Goal: Transaction & Acquisition: Purchase product/service

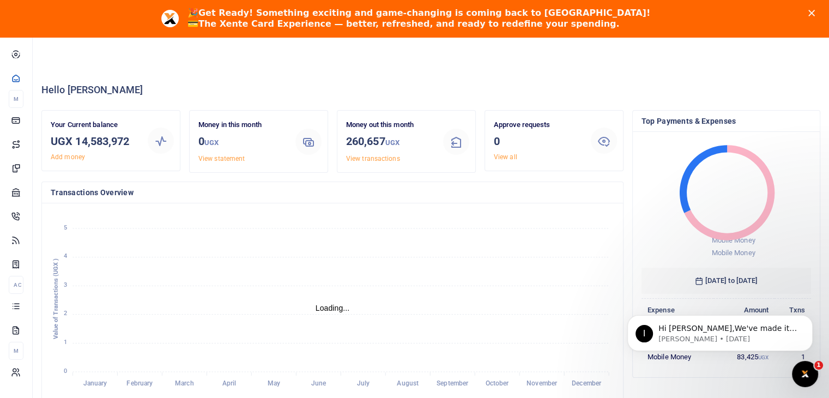
scroll to position [9, 9]
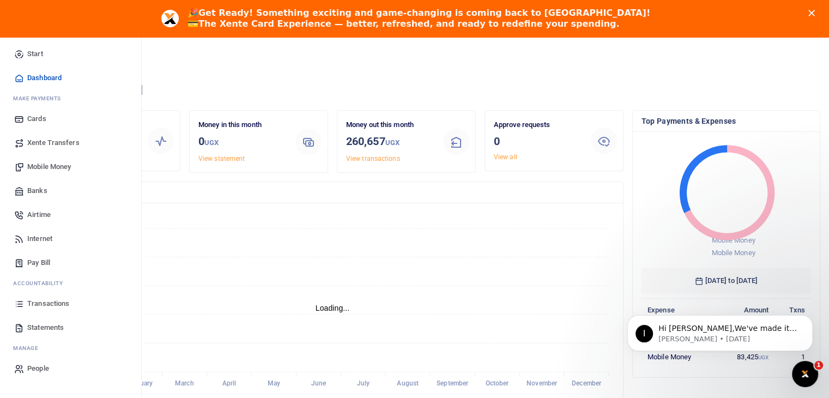
click at [40, 167] on span "Mobile Money" at bounding box center [49, 166] width 44 height 11
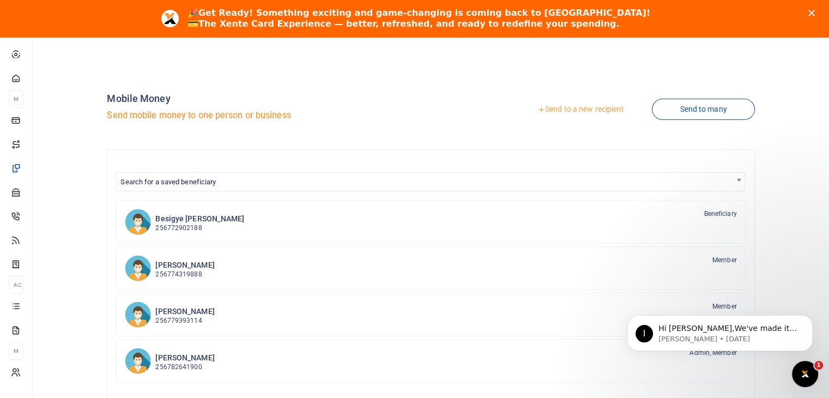
click at [564, 108] on link "Send to a new recipient" at bounding box center [581, 110] width 142 height 20
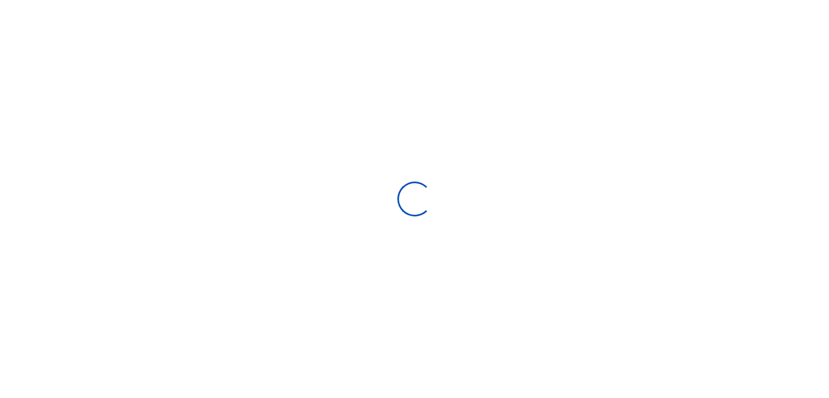
select select
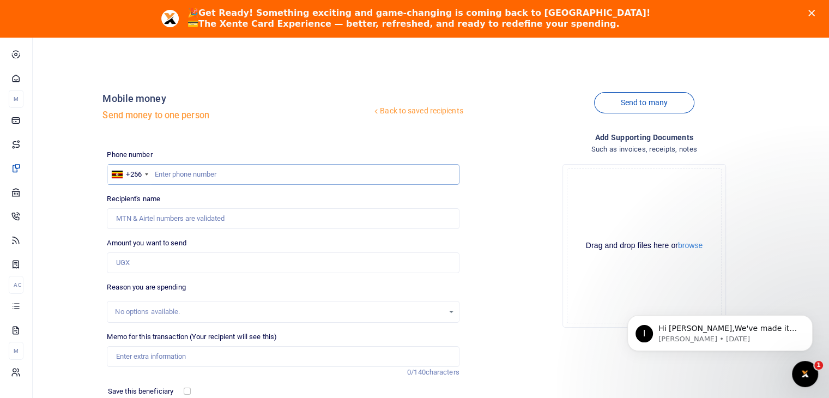
click at [173, 175] on input "text" at bounding box center [283, 174] width 352 height 21
type input "782599495"
type input "Ismail Sewanyana"
type input "782599495"
click at [148, 257] on input "Amount you want to send" at bounding box center [283, 262] width 352 height 21
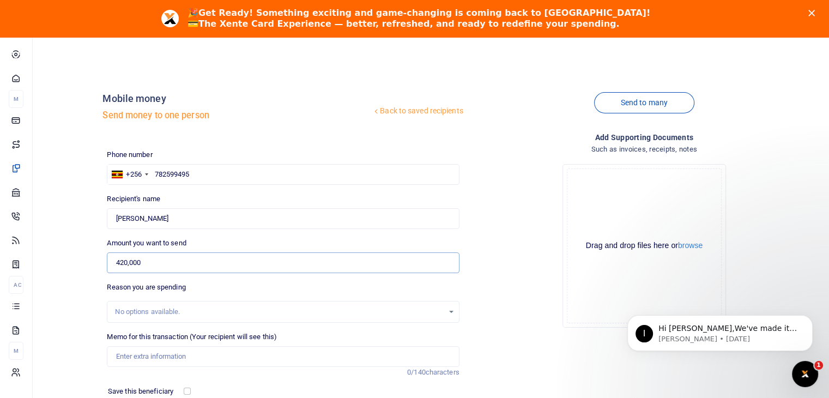
type input "420,000"
click at [144, 358] on input "Memo for this transaction (Your recipient will see this)" at bounding box center [283, 356] width 352 height 21
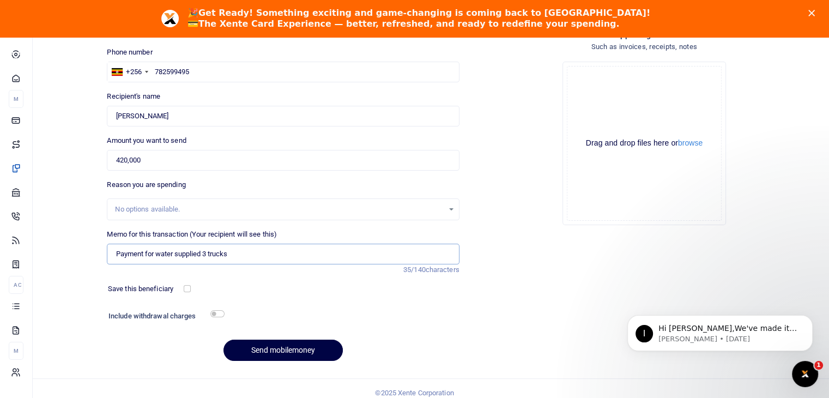
scroll to position [109, 0]
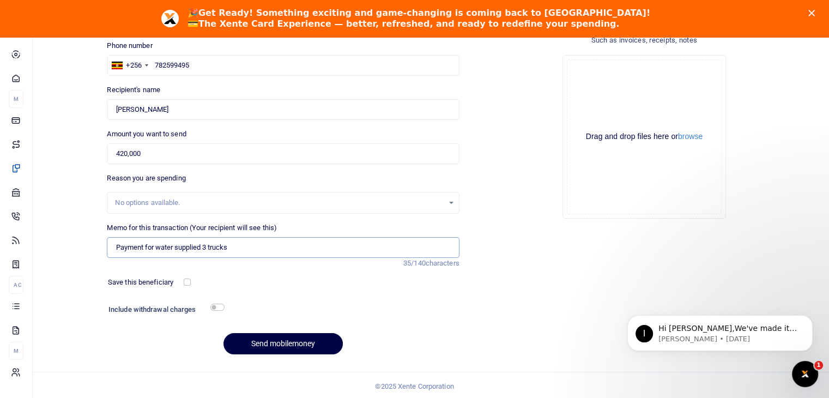
type input "Payment for water supplied 3 trucks"
click at [220, 306] on input "checkbox" at bounding box center [217, 307] width 14 height 7
checkbox input "true"
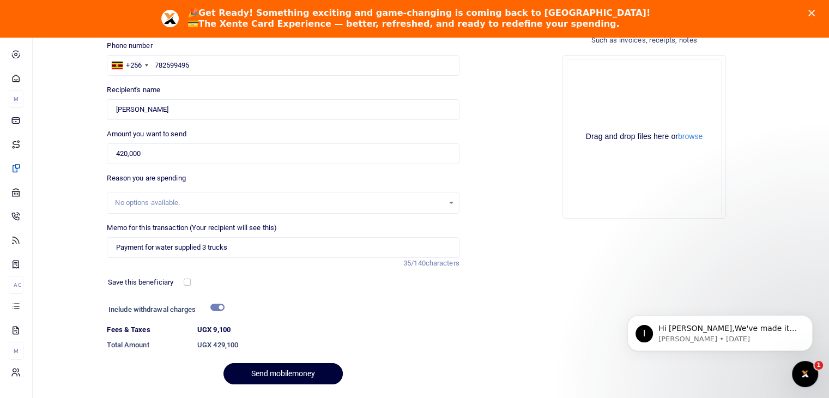
click at [275, 374] on button "Send mobilemoney" at bounding box center [282, 373] width 119 height 21
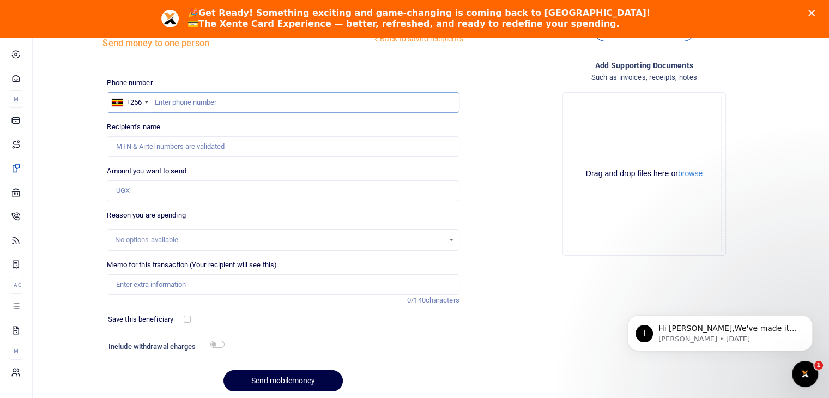
click at [178, 105] on input "text" at bounding box center [283, 102] width 352 height 21
type input "775305578"
type input "Tony Kamede"
type input "775305578"
click at [156, 185] on input "Amount you want to send" at bounding box center [283, 190] width 352 height 21
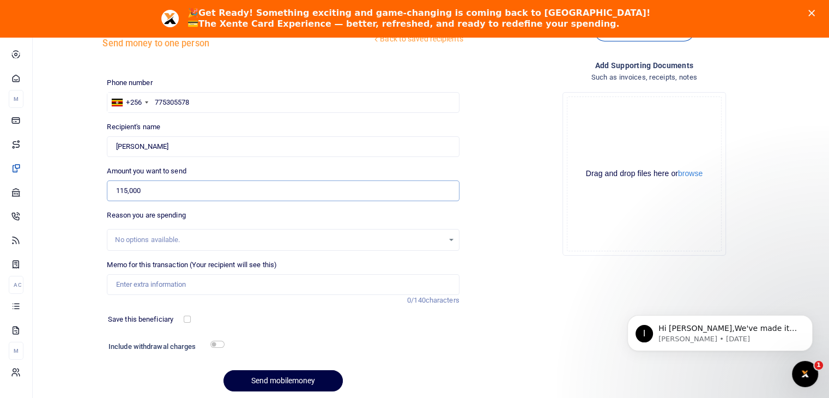
type input "115,000"
click at [140, 286] on input "Memo for this transaction (Your recipient will see this)" at bounding box center [283, 284] width 352 height 21
type input "payment for energy saver bulbs and thyphone for flashing system in the toilet"
click at [221, 344] on input "checkbox" at bounding box center [217, 344] width 14 height 7
checkbox input "true"
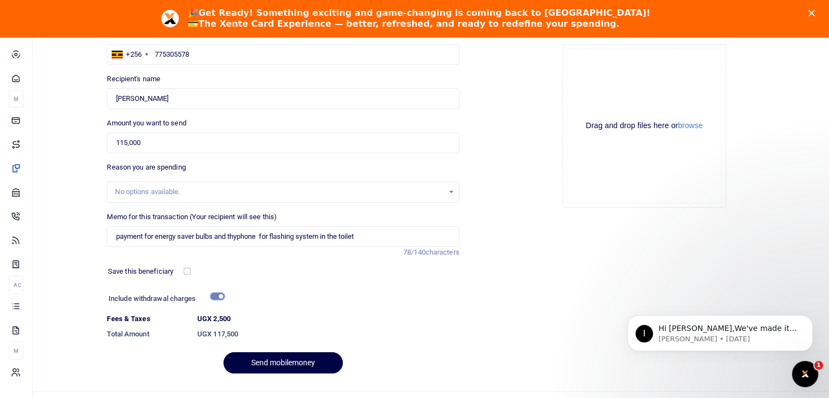
scroll to position [141, 0]
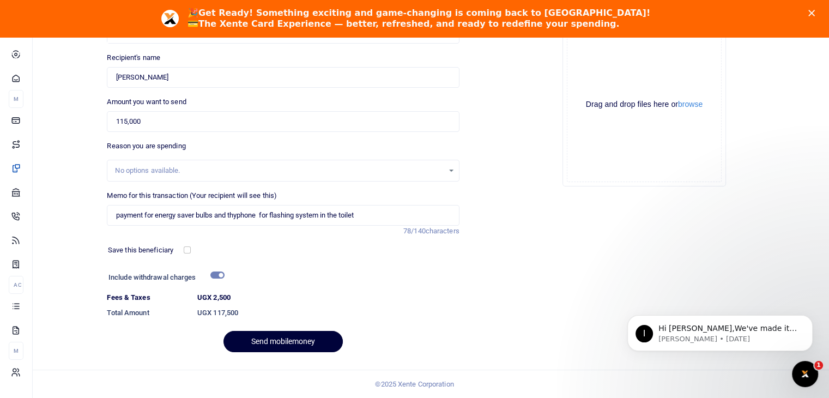
click at [289, 343] on button "Send mobilemoney" at bounding box center [282, 341] width 119 height 21
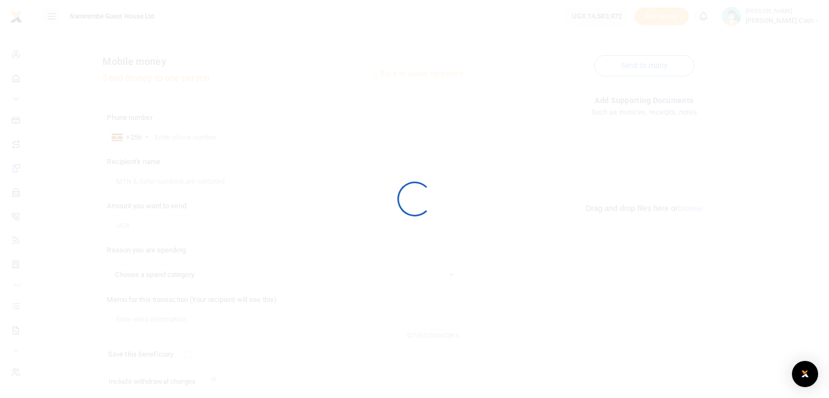
select select
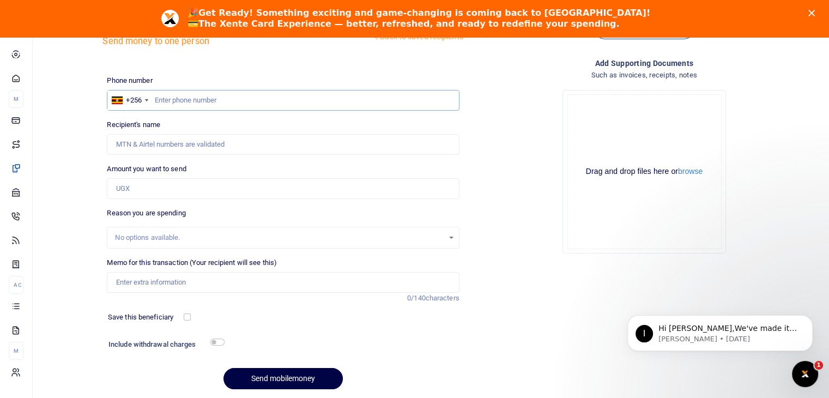
click at [182, 101] on input "text" at bounding box center [283, 100] width 352 height 21
type input "755876919"
type input "[PERSON_NAME]"
type input "755876919"
click at [124, 194] on input "Amount you want to send" at bounding box center [283, 188] width 352 height 21
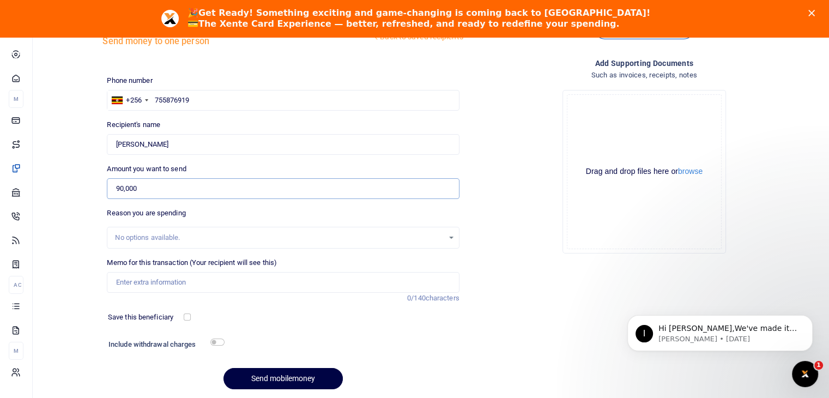
type input "90,000"
click at [125, 280] on input "Memo for this transaction (Your recipient will see this)" at bounding box center [283, 282] width 352 height 21
type input "Transport refund working for 6 days"
click at [275, 381] on button "Send mobilemoney" at bounding box center [282, 378] width 119 height 21
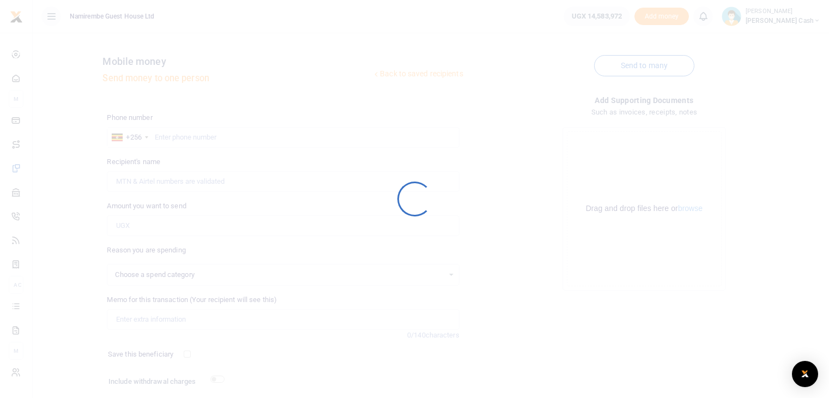
scroll to position [37, 0]
select select
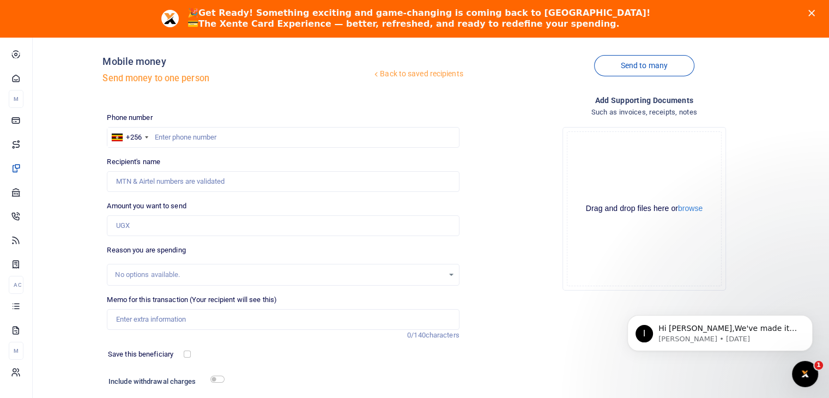
scroll to position [0, 0]
click at [180, 138] on input "text" at bounding box center [283, 137] width 352 height 21
type input "0"
type input "749839837"
type input "Collin Odong"
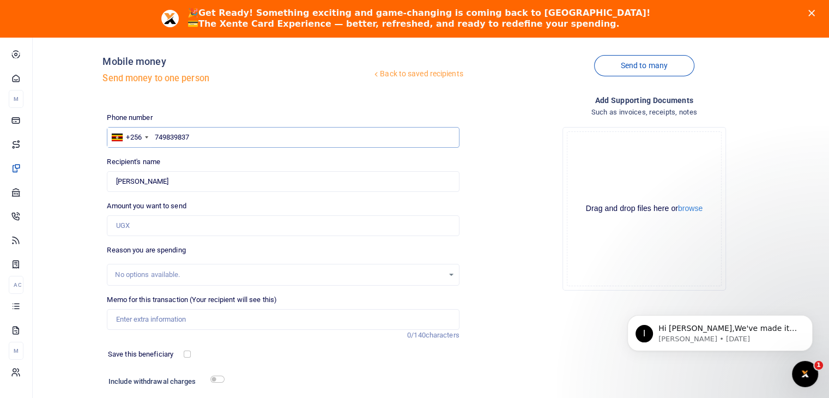
type input "749839837"
click at [120, 227] on input "Amount you want to send" at bounding box center [283, 225] width 352 height 21
type input "120,000"
click at [116, 316] on input "Memo for this transaction (Your recipient will see this)" at bounding box center [283, 319] width 352 height 21
click at [118, 325] on input "Memo for this transaction (Your recipient will see this)" at bounding box center [283, 319] width 352 height 21
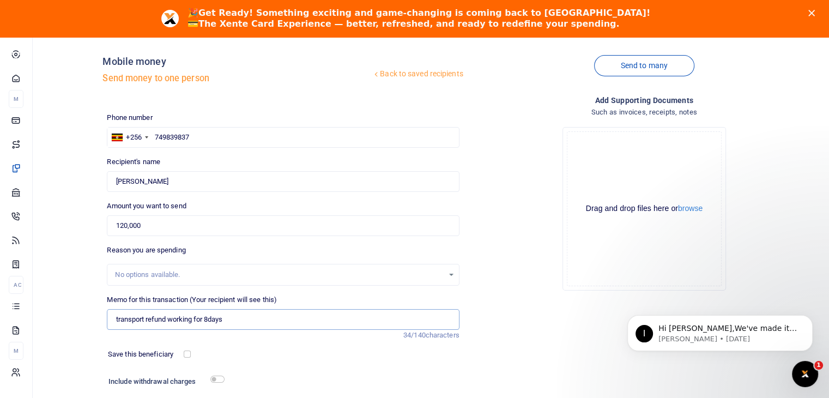
type input "transport refund working for 8days"
click at [234, 386] on div at bounding box center [329, 382] width 210 height 17
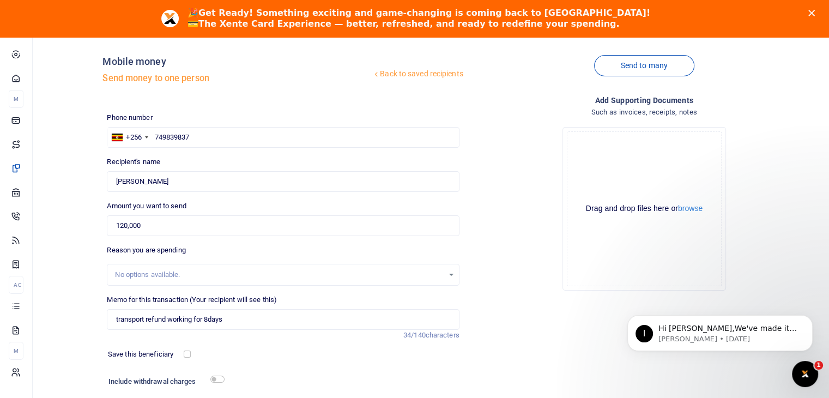
click at [234, 386] on div at bounding box center [329, 382] width 210 height 17
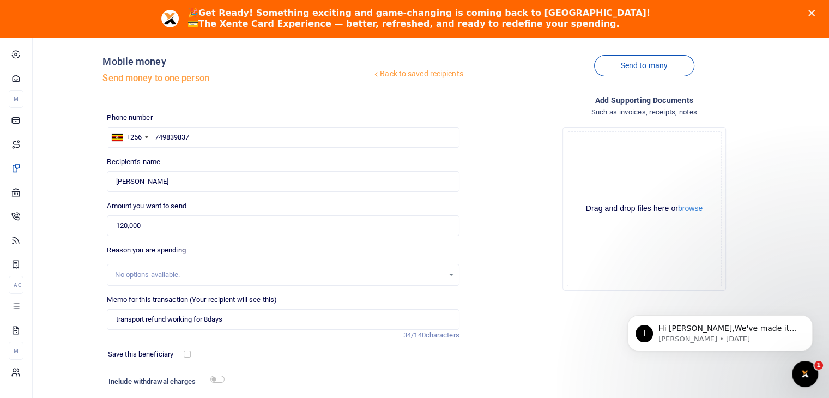
click at [234, 386] on div at bounding box center [329, 382] width 210 height 17
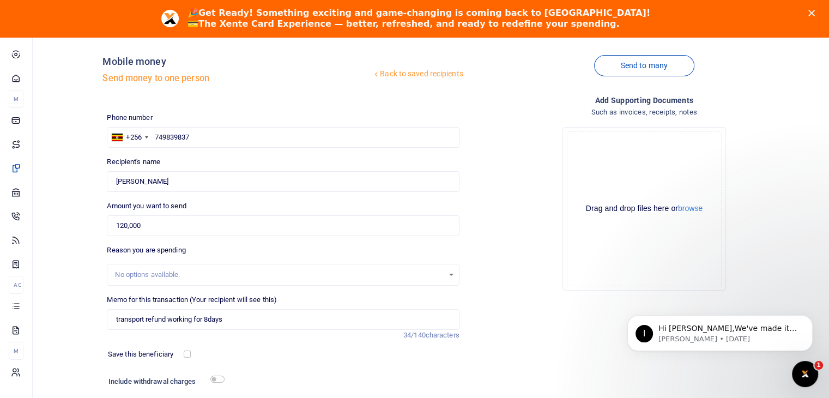
click at [234, 386] on div at bounding box center [329, 382] width 210 height 17
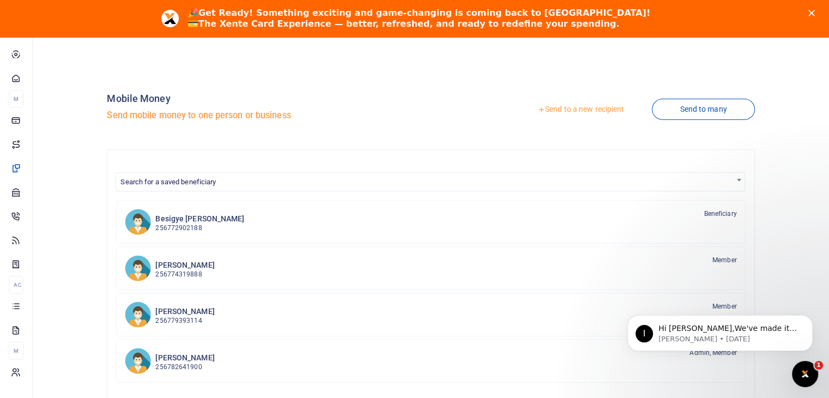
click at [578, 110] on link "Send to a new recipient" at bounding box center [581, 110] width 142 height 20
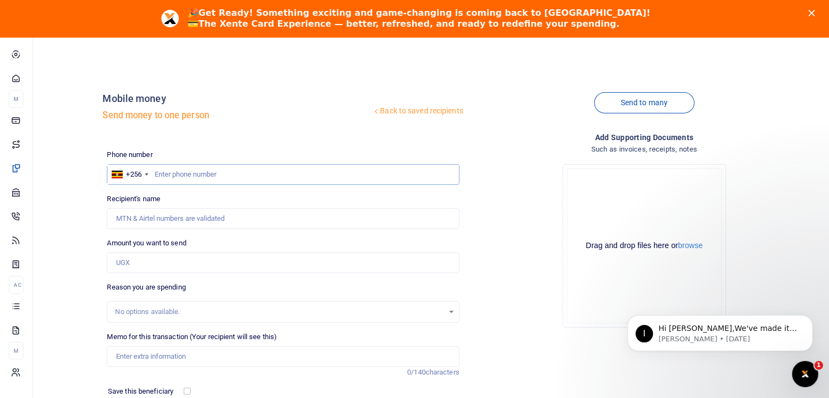
click at [161, 177] on input "text" at bounding box center [283, 174] width 352 height 21
type input "749839837"
type input "[PERSON_NAME]"
type input "749839837"
click at [133, 260] on input "Amount you want to send" at bounding box center [283, 262] width 352 height 21
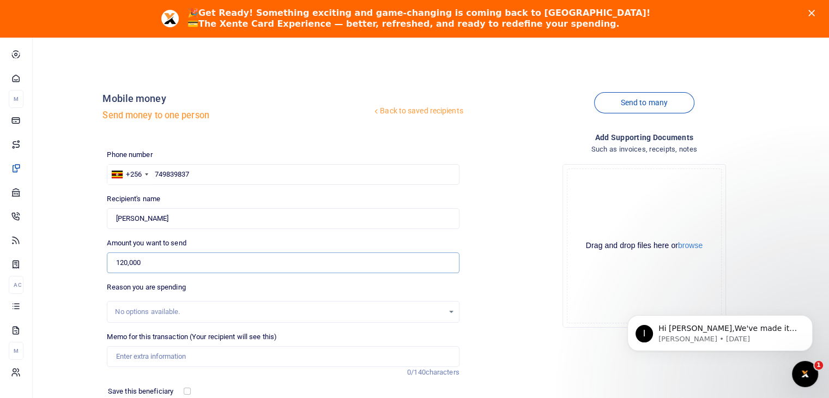
type input "120,000"
click at [126, 359] on input "Memo for this transaction (Your recipient will see this)" at bounding box center [283, 356] width 352 height 21
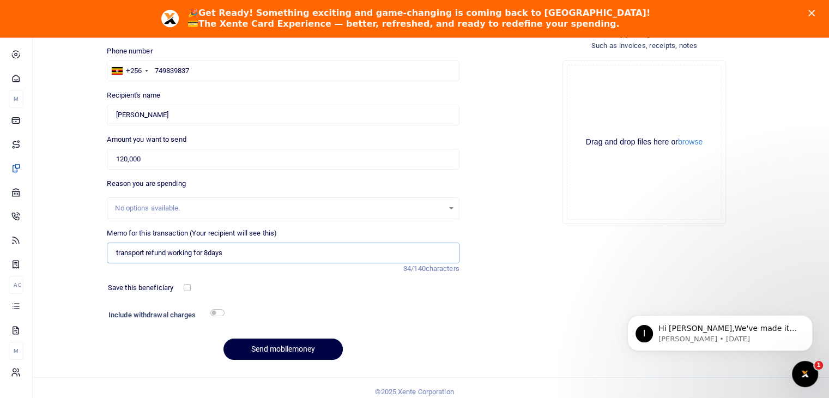
scroll to position [111, 0]
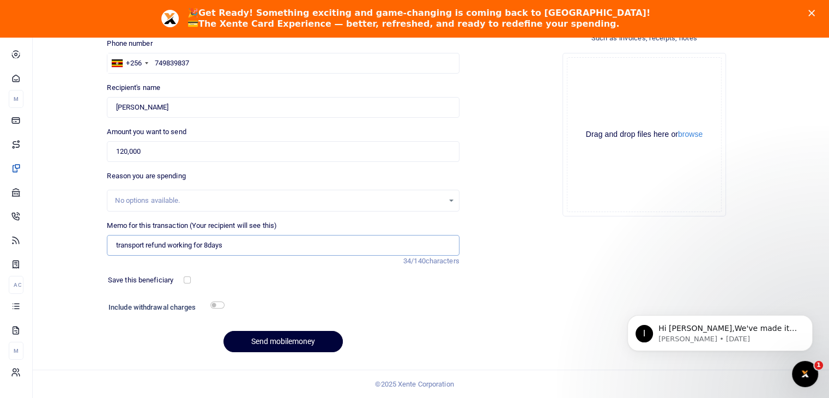
type input "transport refund working for 8days"
click at [299, 337] on button "Send mobilemoney" at bounding box center [282, 341] width 119 height 21
click at [262, 339] on button "Send mobilemoney" at bounding box center [282, 341] width 119 height 21
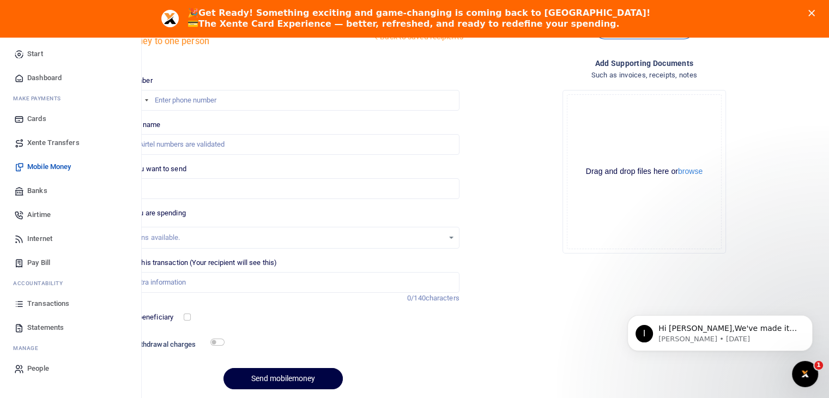
click at [33, 303] on span "Transactions" at bounding box center [48, 303] width 42 height 11
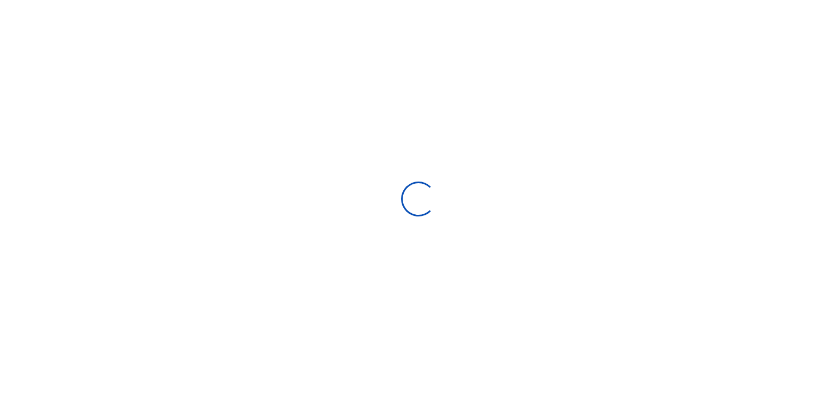
select select
type input "[DATE] - [DATE]"
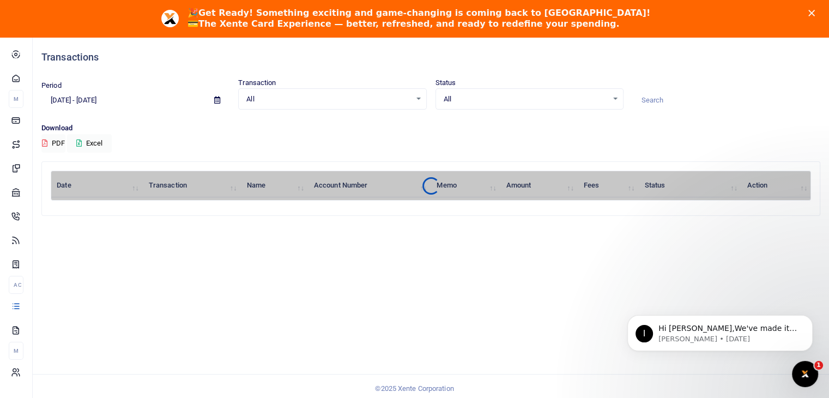
scroll to position [37, 0]
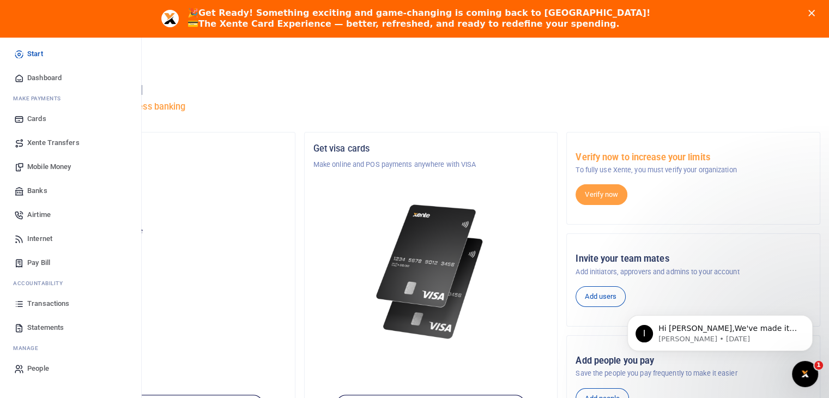
click at [45, 165] on span "Mobile Money" at bounding box center [49, 166] width 44 height 11
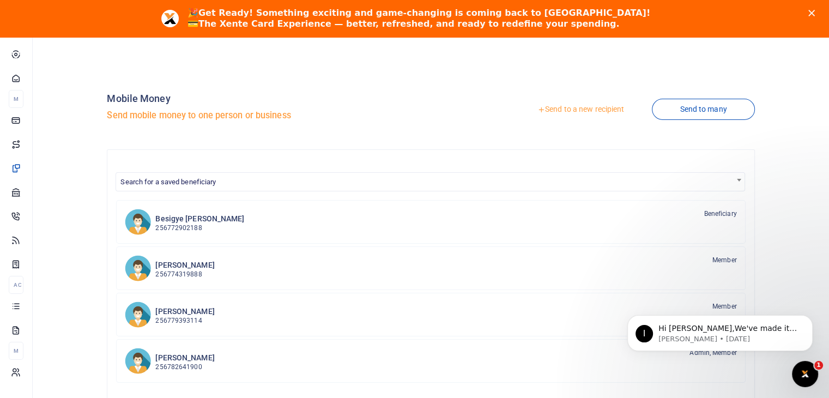
click at [584, 110] on link "Send to a new recipient" at bounding box center [581, 110] width 142 height 20
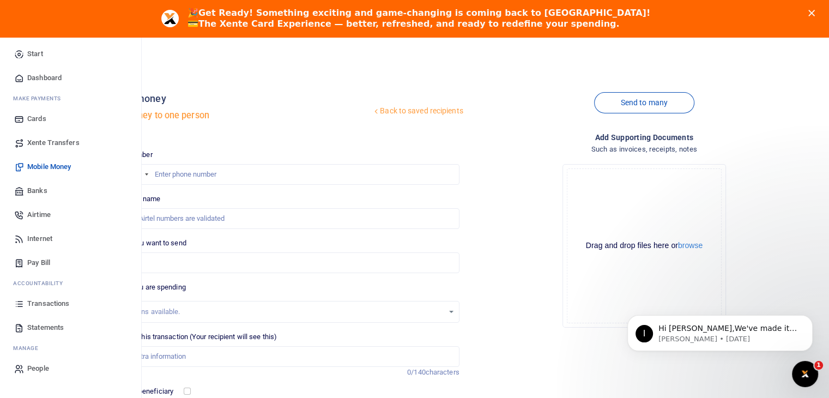
click at [53, 303] on span "Transactions" at bounding box center [48, 303] width 42 height 11
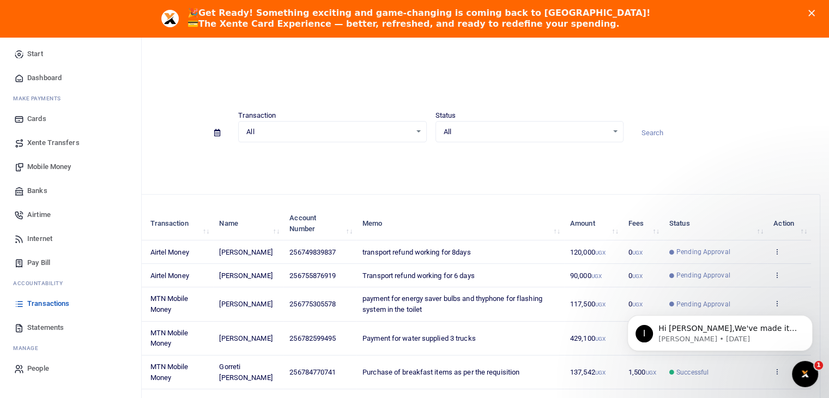
click at [52, 167] on span "Mobile Money" at bounding box center [49, 166] width 44 height 11
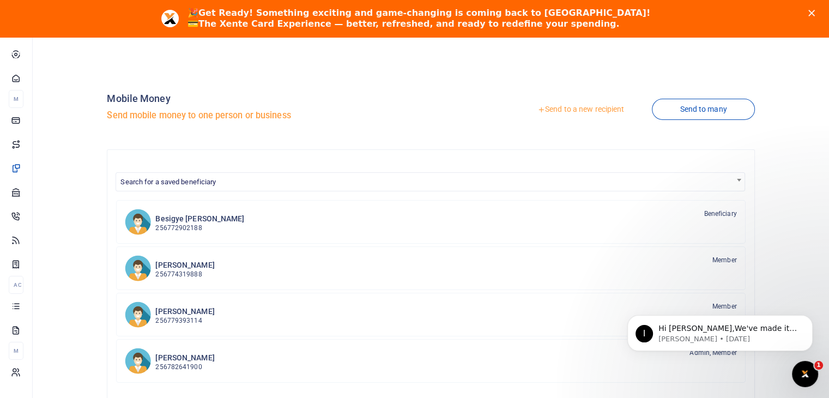
click at [587, 107] on link "Send to a new recipient" at bounding box center [581, 110] width 142 height 20
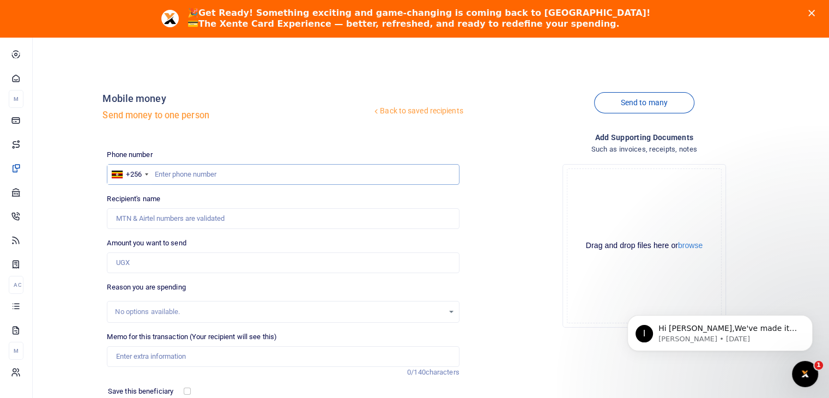
click at [160, 176] on input "text" at bounding box center [283, 174] width 352 height 21
type input "789722264"
type input "Sarah Chimpaye"
type input "789722264"
click at [121, 265] on input "Amount you want to send" at bounding box center [283, 262] width 352 height 21
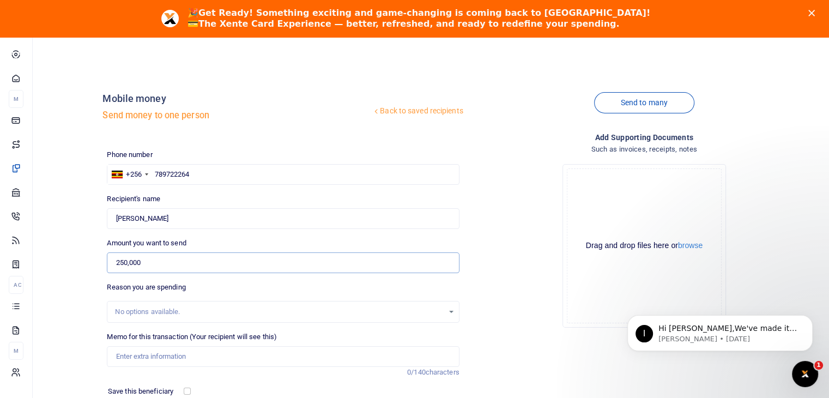
type input "250,000"
click at [125, 359] on input "Memo for this transaction (Your recipient will see this)" at bounding box center [283, 356] width 352 height 21
click at [176, 358] on input "transport refund for working 30 days" at bounding box center [283, 356] width 352 height 21
click at [179, 356] on input "transport refund for working 30 days" at bounding box center [283, 356] width 352 height 21
click at [195, 356] on input "transport refund working 30 days" at bounding box center [283, 356] width 352 height 21
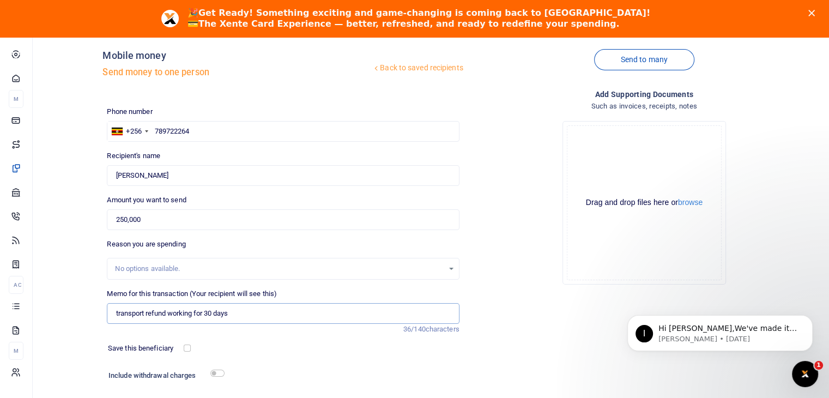
scroll to position [44, 0]
click at [241, 317] on input "transport refund working for 30 days" at bounding box center [283, 313] width 352 height 21
click at [231, 316] on input "transport refund working for 30 daysjuly" at bounding box center [283, 313] width 352 height 21
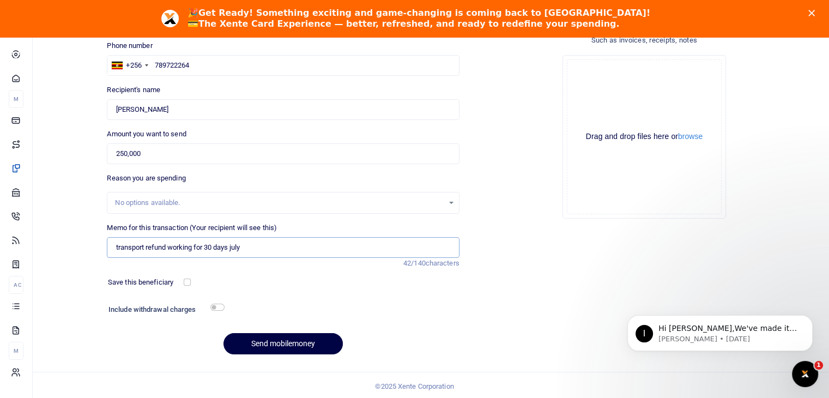
scroll to position [111, 0]
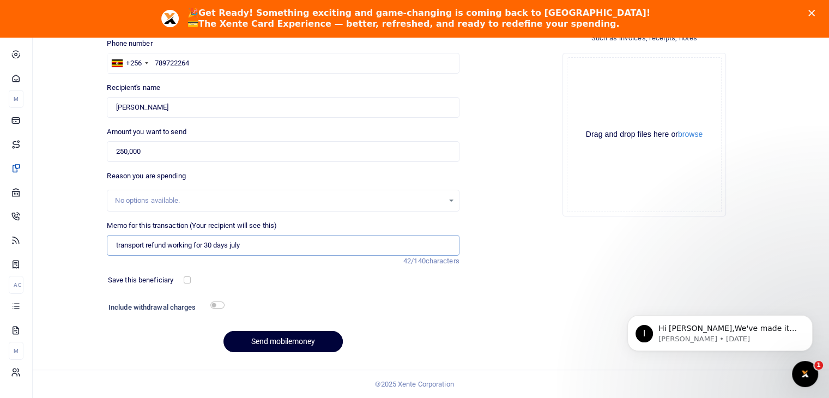
type input "transport refund working for 30 days july"
click at [295, 341] on button "Send mobilemoney" at bounding box center [282, 341] width 119 height 21
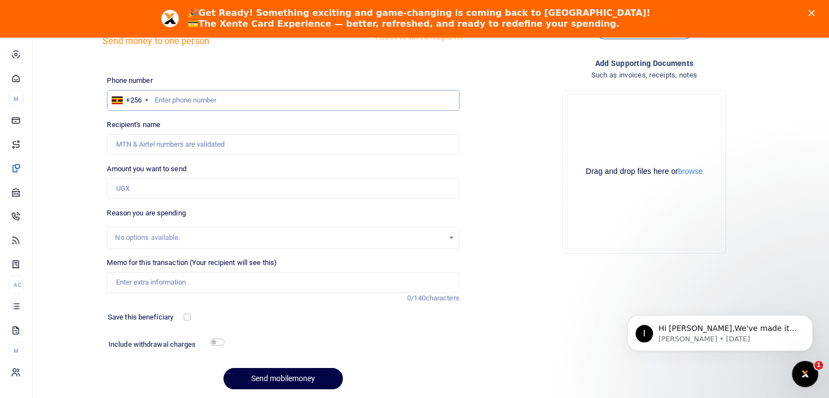
click at [159, 98] on input "text" at bounding box center [283, 100] width 352 height 21
type input "787654548"
type input "[PERSON_NAME] Rabwoni"
type input "787654548"
click at [129, 184] on input "Amount you want to send" at bounding box center [283, 188] width 352 height 21
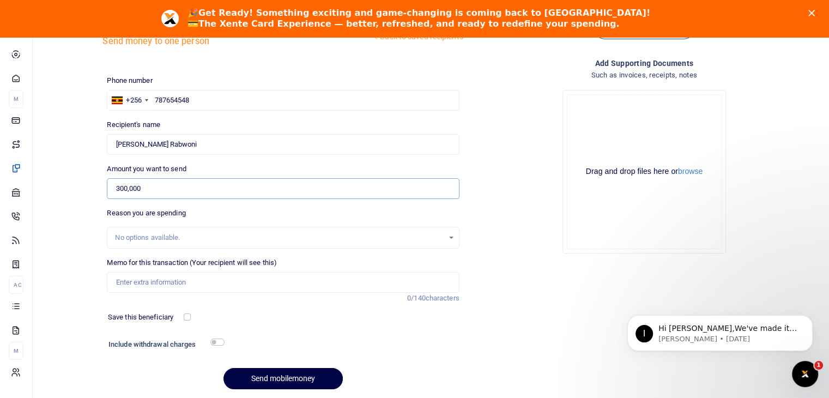
click at [149, 186] on input "300,000" at bounding box center [283, 188] width 352 height 21
type input "3"
type input "300,000"
click at [128, 282] on input "Memo for this transaction (Your recipient will see this)" at bounding box center [283, 282] width 352 height 21
type input "payment for banners"
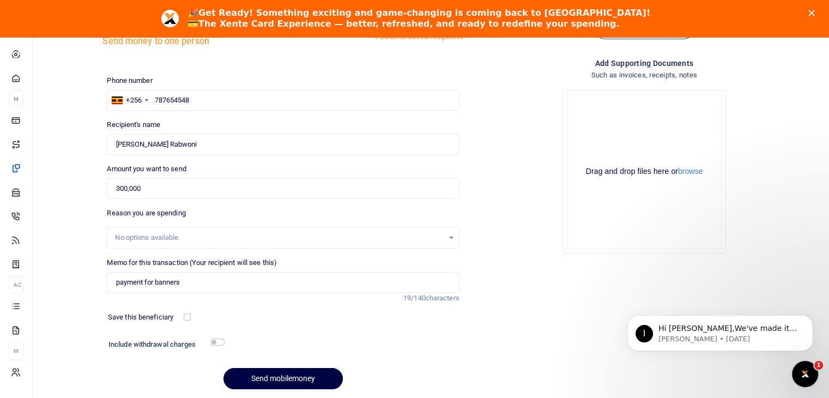
click at [168, 318] on label "Save this beneficiary" at bounding box center [140, 317] width 65 height 11
click at [216, 340] on input "checkbox" at bounding box center [217, 341] width 14 height 7
checkbox input "true"
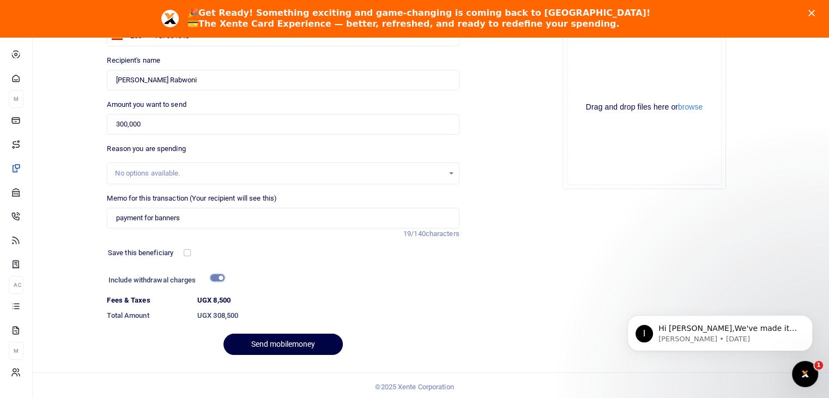
scroll to position [141, 0]
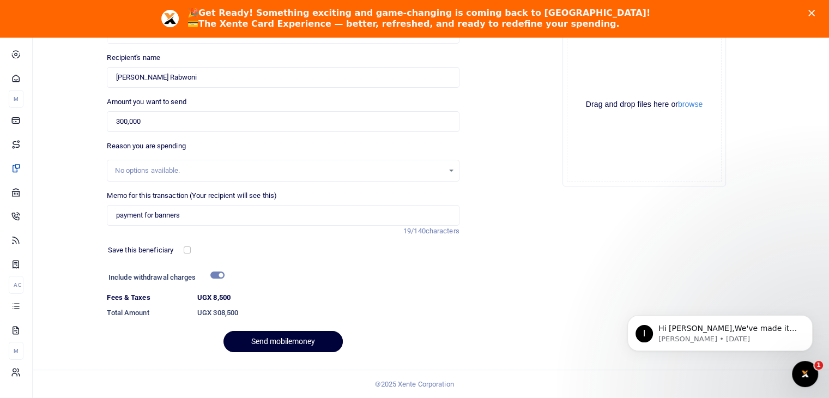
click at [281, 341] on button "Send mobilemoney" at bounding box center [282, 341] width 119 height 21
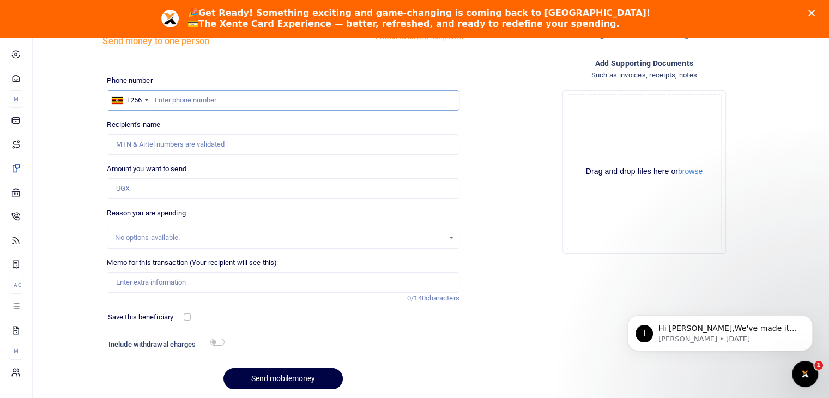
click at [157, 94] on input "text" at bounding box center [283, 100] width 352 height 21
type input "788641945"
click at [121, 191] on input "Amount you want to send" at bounding box center [283, 188] width 352 height 21
type input "100,000"
click at [129, 284] on input "Memo for this transaction (Your recipient will see this)" at bounding box center [283, 282] width 352 height 21
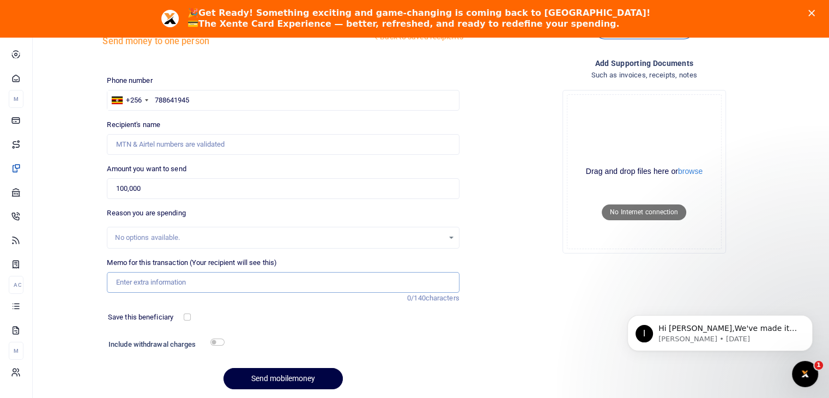
type input "r"
click at [129, 284] on input "transport refund working for" at bounding box center [283, 282] width 352 height 21
click at [214, 284] on input "transport refund working for" at bounding box center [283, 282] width 352 height 21
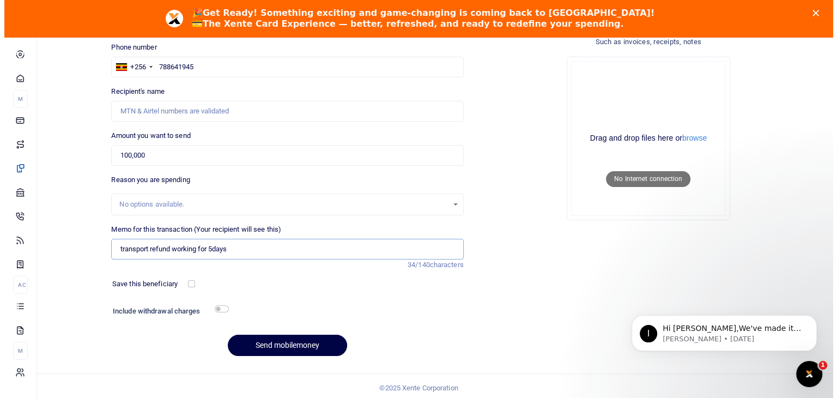
scroll to position [111, 0]
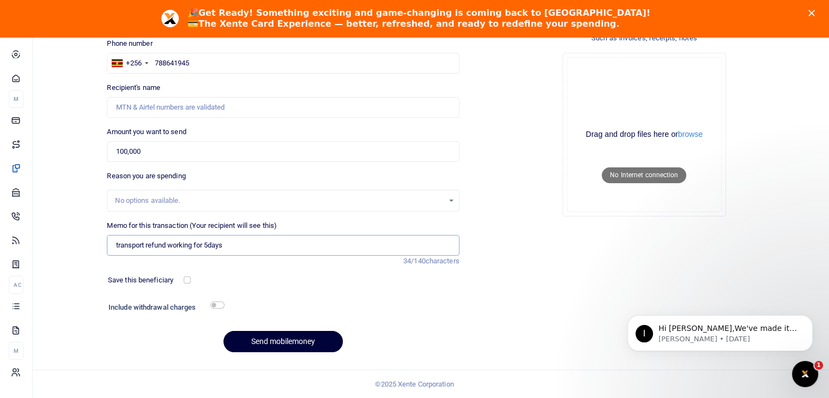
type input "transport refund working for 5days"
click at [292, 337] on button "Send mobilemoney" at bounding box center [282, 341] width 119 height 21
click at [119, 108] on input "Recipient's name" at bounding box center [283, 107] width 352 height 21
type input "[PERSON_NAME]"
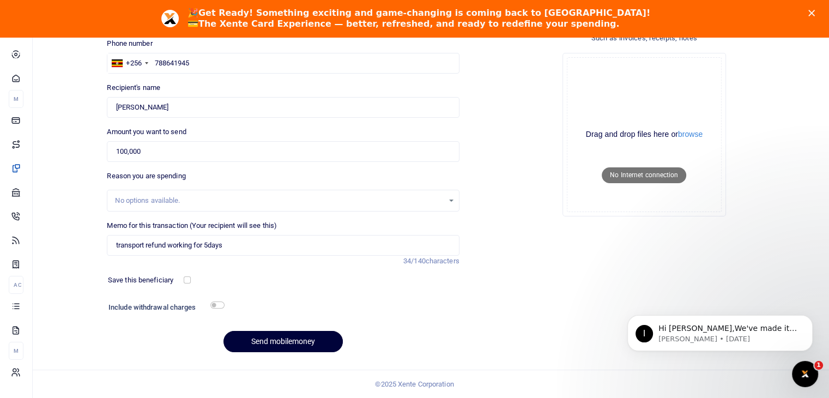
click at [282, 340] on button "Send mobilemoney" at bounding box center [282, 341] width 119 height 21
click at [280, 341] on button "Send mobilemoney" at bounding box center [282, 341] width 119 height 21
